Goal: Find specific page/section: Find specific page/section

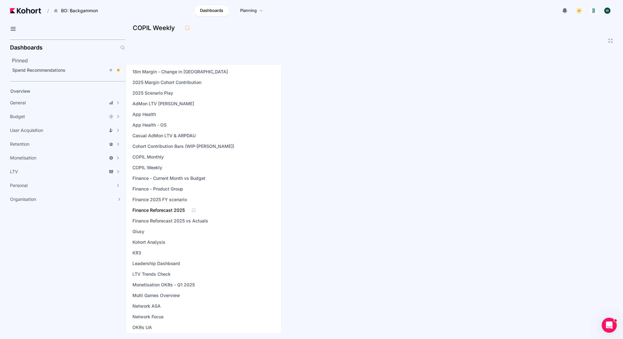
click at [180, 208] on span "Finance Reforecast 2025" at bounding box center [158, 210] width 52 height 6
click at [182, 219] on span "Finance Reforecast 2025 vs Actuals" at bounding box center [170, 220] width 76 height 6
